Goal: Task Accomplishment & Management: Complete application form

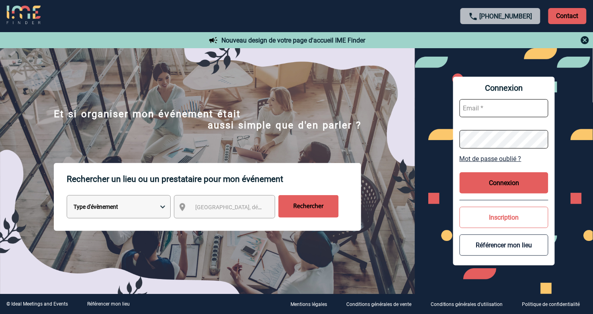
type input "[EMAIL_ADDRESS][DOMAIN_NAME]"
click at [524, 186] on button "Connexion" at bounding box center [504, 182] width 89 height 21
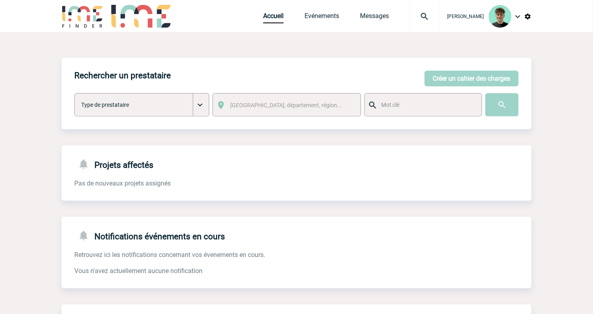
click at [433, 15] on img at bounding box center [424, 17] width 29 height 10
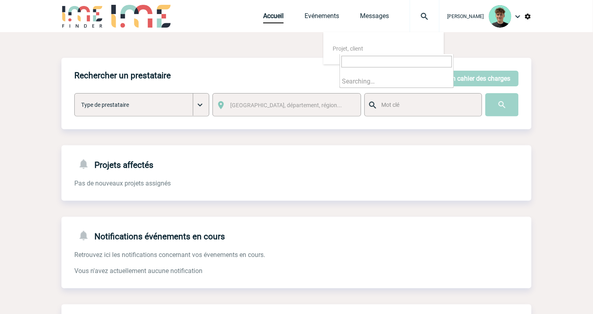
type input "2000420873"
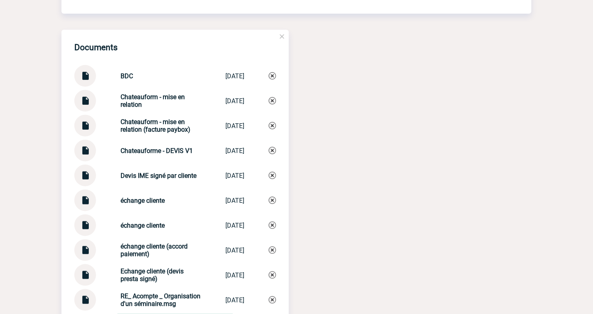
scroll to position [983, 0]
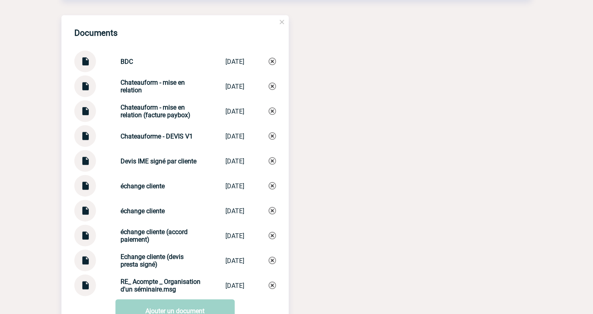
click at [89, 66] on img at bounding box center [85, 59] width 10 height 16
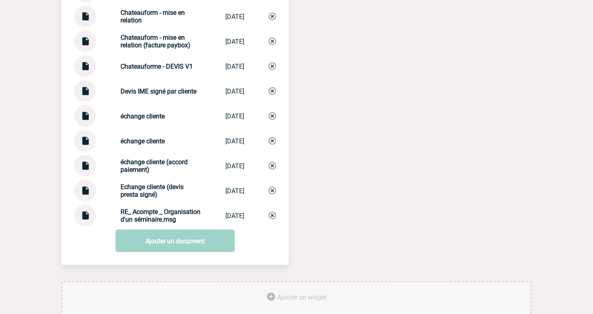
scroll to position [1072, 0]
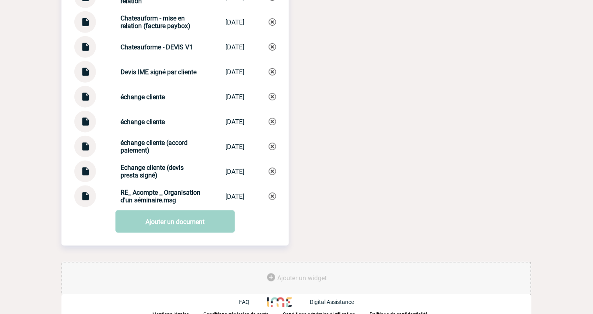
click at [133, 204] on strong "RE_ Acompte _ Organisation d'un séminaire.msg" at bounding box center [161, 196] width 80 height 15
click at [81, 201] on img at bounding box center [85, 194] width 10 height 16
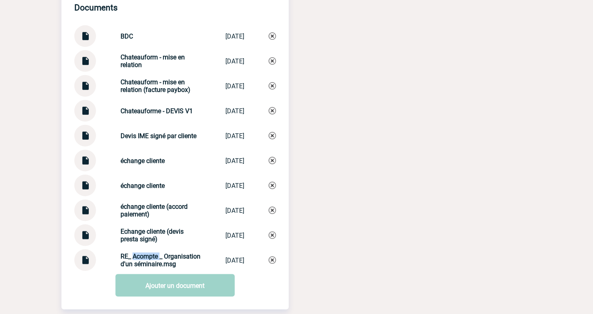
scroll to position [983, 0]
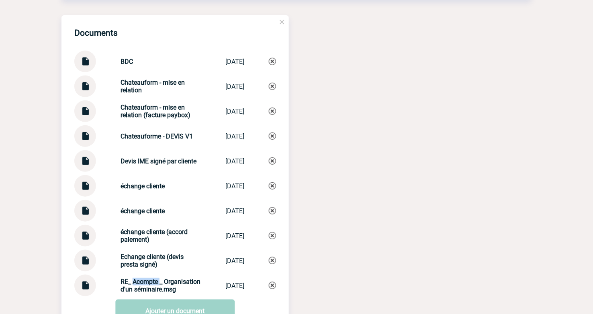
click at [85, 141] on img at bounding box center [85, 133] width 10 height 16
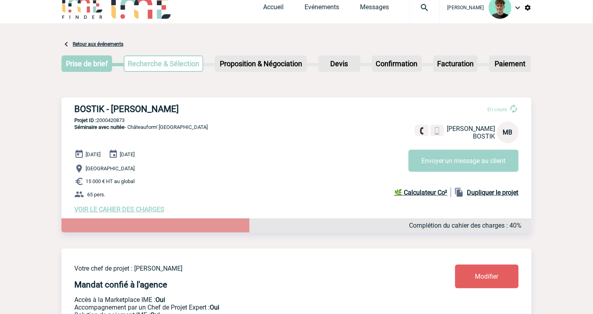
scroll to position [0, 0]
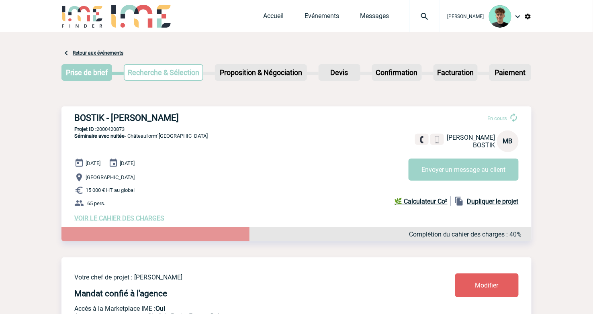
click at [431, 18] on img at bounding box center [424, 17] width 29 height 10
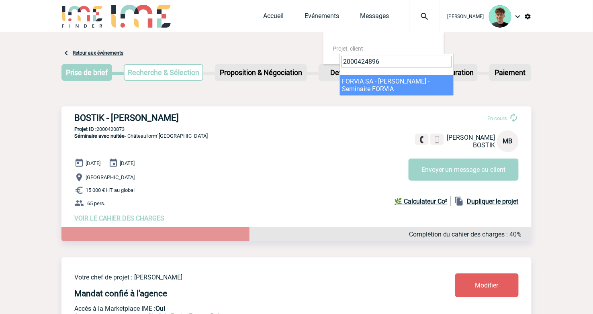
type input "2000424896"
select select "24397"
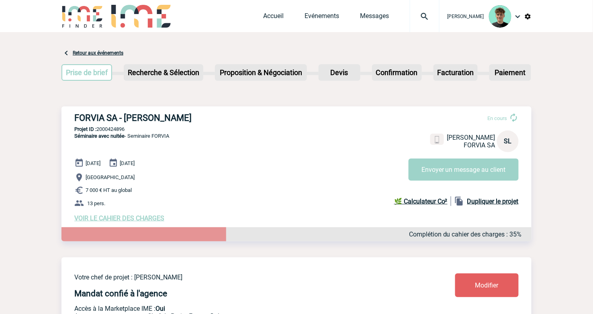
click at [126, 219] on span "VOIR LE CAHIER DES CHARGES" at bounding box center [119, 219] width 90 height 8
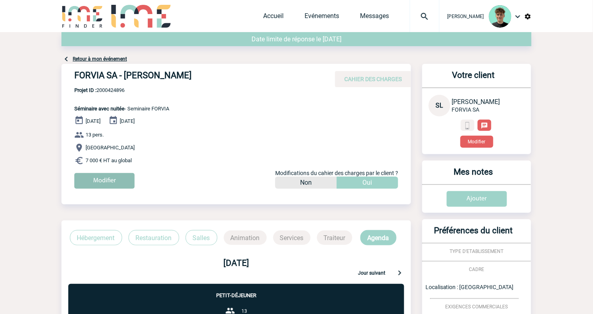
click at [113, 179] on input "Modifier" at bounding box center [104, 181] width 60 height 16
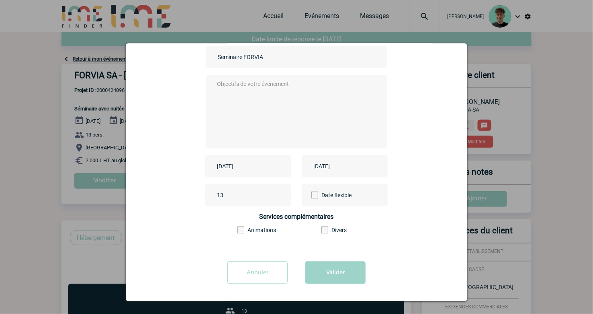
scroll to position [74, 0]
click at [263, 163] on input "[DATE]" at bounding box center [242, 165] width 55 height 10
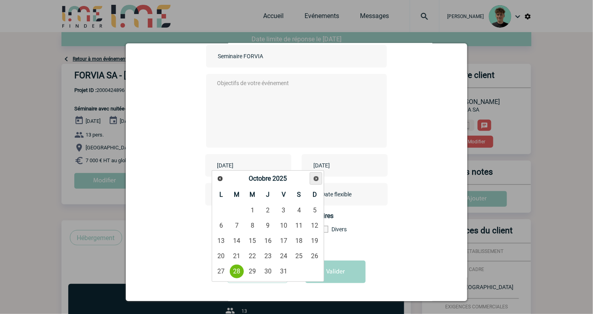
click at [319, 176] on span "Suivant" at bounding box center [316, 179] width 6 height 6
click at [258, 222] on link "5" at bounding box center [252, 226] width 15 height 14
type input "[DATE]"
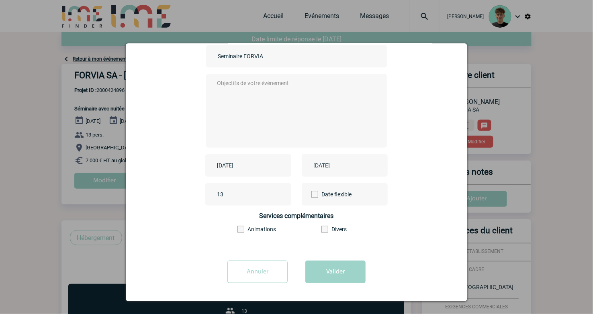
click at [350, 168] on input "[DATE]" at bounding box center [339, 165] width 55 height 10
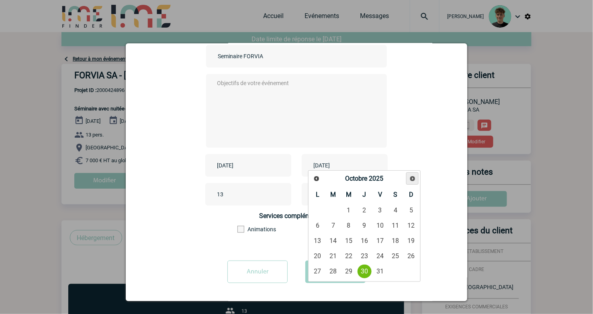
click at [413, 176] on span "Suivant" at bounding box center [413, 179] width 6 height 6
click at [376, 224] on link "7" at bounding box center [380, 226] width 15 height 14
type input "[DATE]"
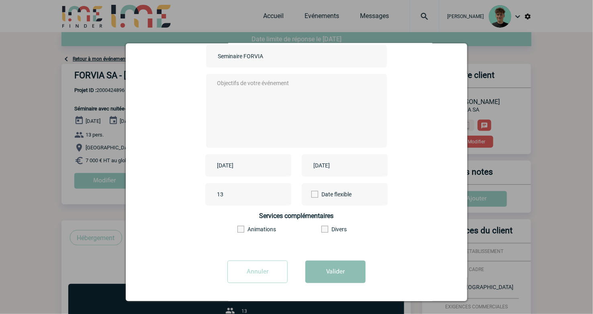
click at [331, 273] on button "Valider" at bounding box center [336, 272] width 60 height 23
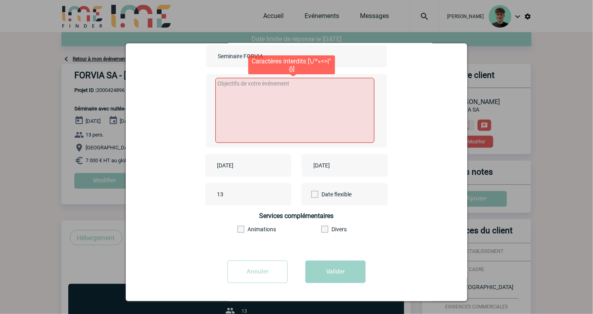
click at [300, 98] on textarea at bounding box center [295, 110] width 160 height 65
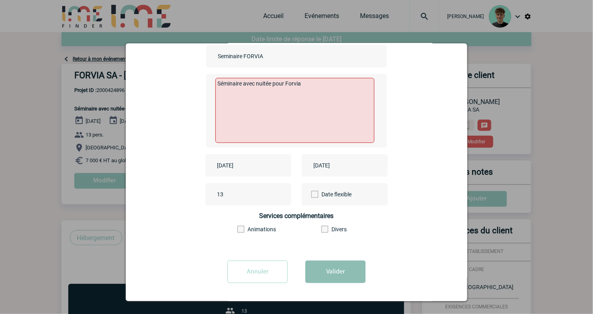
type textarea "Séminaire avec nuitée pour Forvia"
click at [316, 263] on button "Valider" at bounding box center [336, 272] width 60 height 23
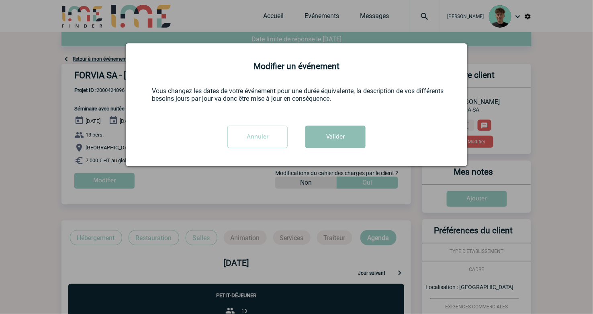
scroll to position [0, 0]
click at [308, 211] on div at bounding box center [296, 157] width 593 height 314
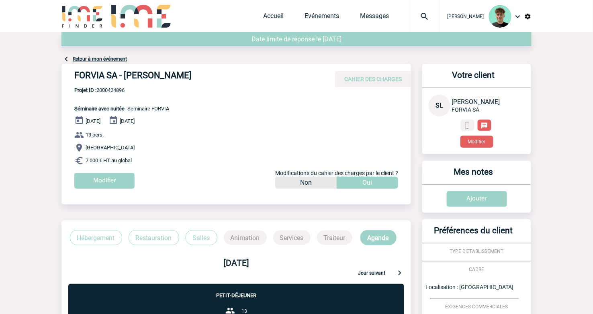
click at [115, 58] on link "Retour à mon événement" at bounding box center [100, 59] width 54 height 6
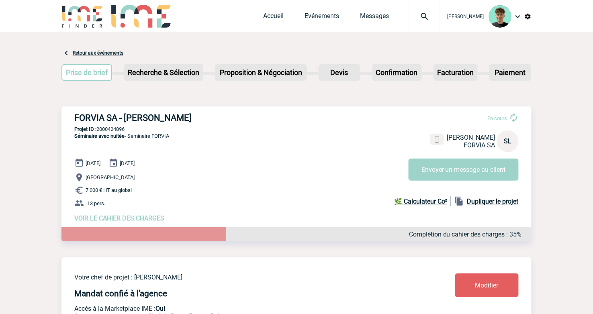
click at [126, 219] on span "VOIR LE CAHIER DES CHARGES" at bounding box center [119, 219] width 90 height 8
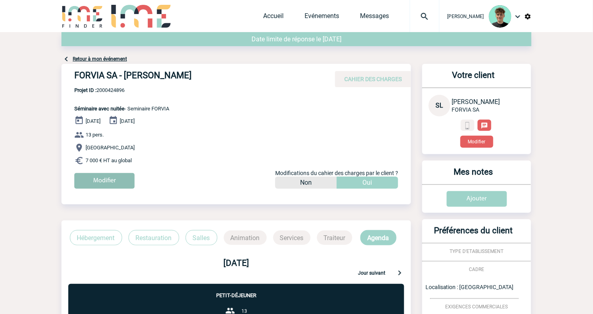
click at [118, 178] on input "Modifier" at bounding box center [104, 181] width 60 height 16
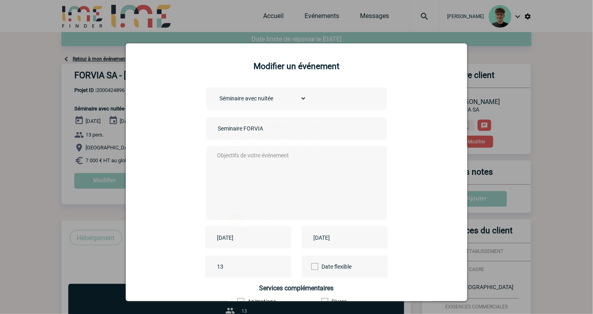
click at [253, 236] on input "[DATE]" at bounding box center [242, 238] width 55 height 10
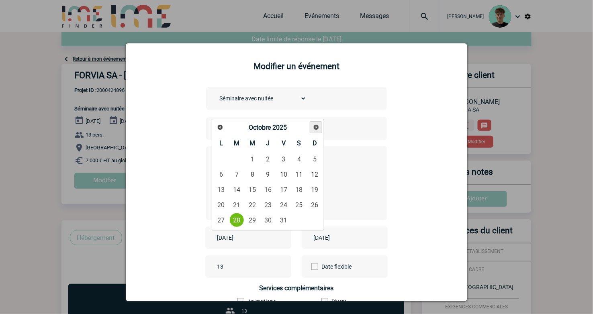
click at [314, 130] on span "Suivant" at bounding box center [316, 127] width 6 height 6
click at [256, 176] on link "5" at bounding box center [252, 174] width 15 height 14
type input "[DATE]"
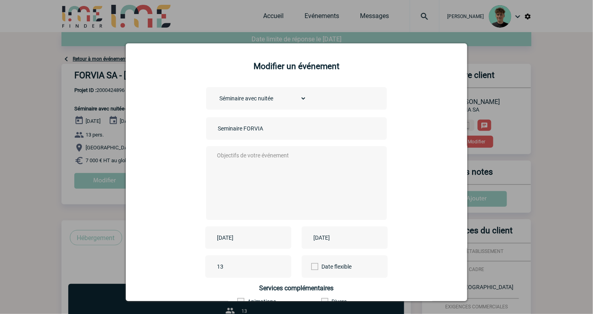
click at [346, 241] on input "[DATE]" at bounding box center [339, 238] width 55 height 10
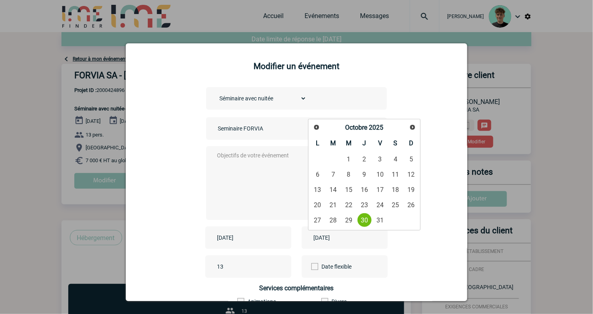
click at [407, 121] on div "Précédent Suivant Octobre 2025" at bounding box center [364, 128] width 109 height 14
click at [410, 125] on span "Suivant" at bounding box center [413, 127] width 6 height 6
click at [373, 178] on link "7" at bounding box center [380, 174] width 15 height 14
type input "[DATE]"
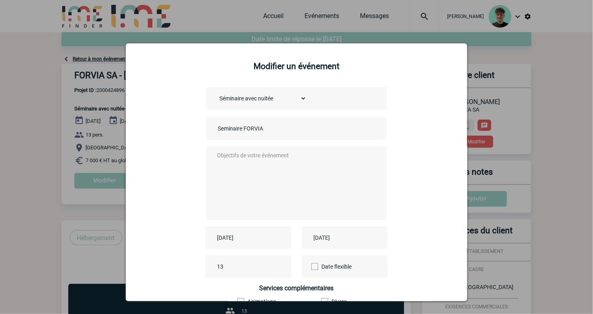
click at [280, 183] on textarea at bounding box center [294, 182] width 159 height 64
click at [264, 150] on div "Séminaire avec unitée" at bounding box center [296, 183] width 181 height 74
click at [262, 156] on textarea "Séminaire avec unitée" at bounding box center [294, 182] width 159 height 64
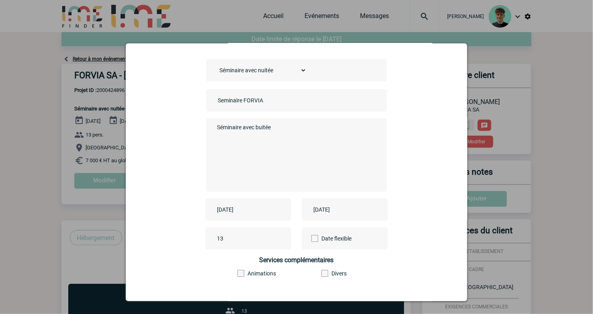
scroll to position [74, 0]
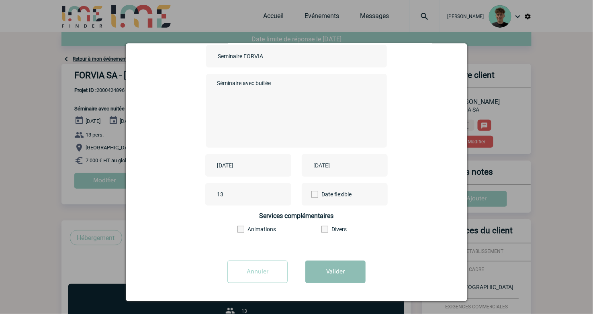
type textarea "Séminaire avec buitée"
click at [324, 267] on button "Valider" at bounding box center [336, 272] width 60 height 23
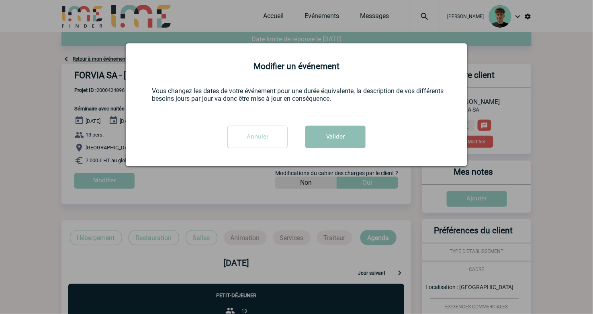
click at [347, 131] on button "Valider" at bounding box center [336, 137] width 60 height 23
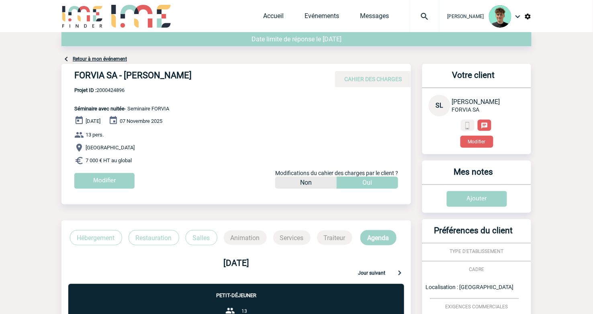
click at [210, 160] on p "7 000 € HT au global" at bounding box center [242, 161] width 337 height 10
